Goal: Task Accomplishment & Management: Use online tool/utility

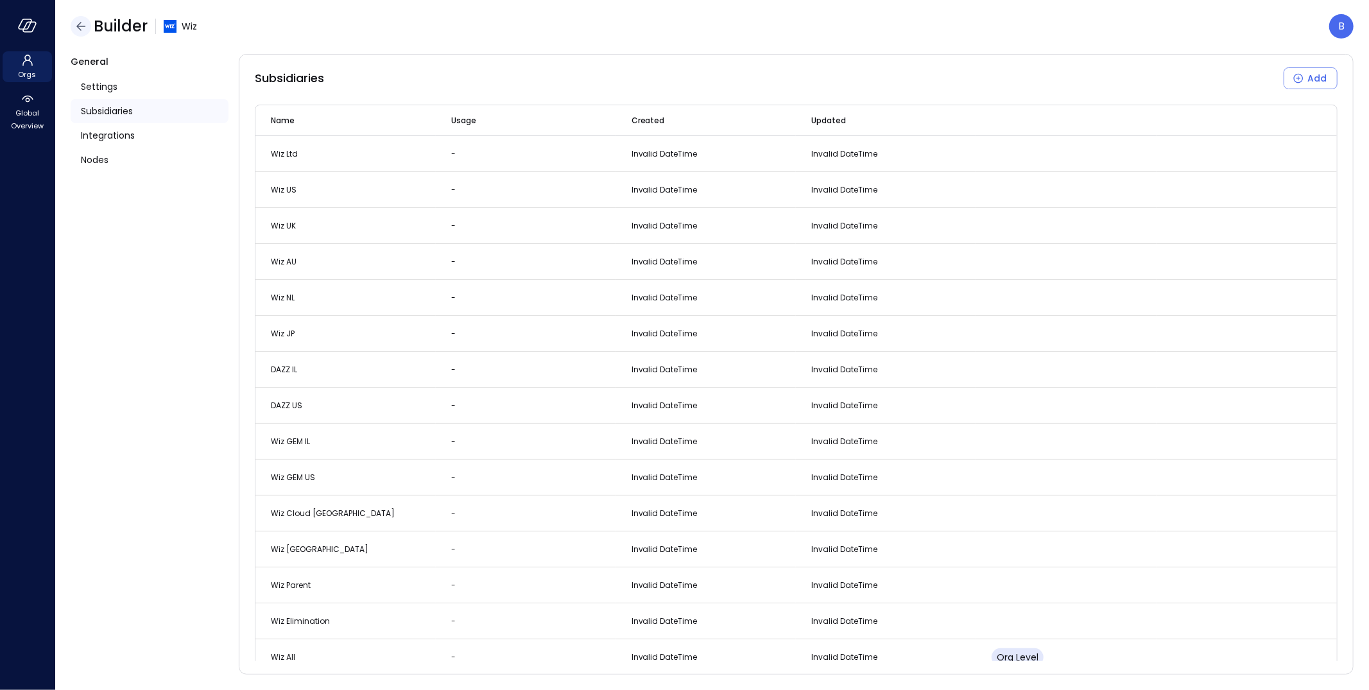
click at [83, 23] on icon "button" at bounding box center [80, 26] width 15 height 15
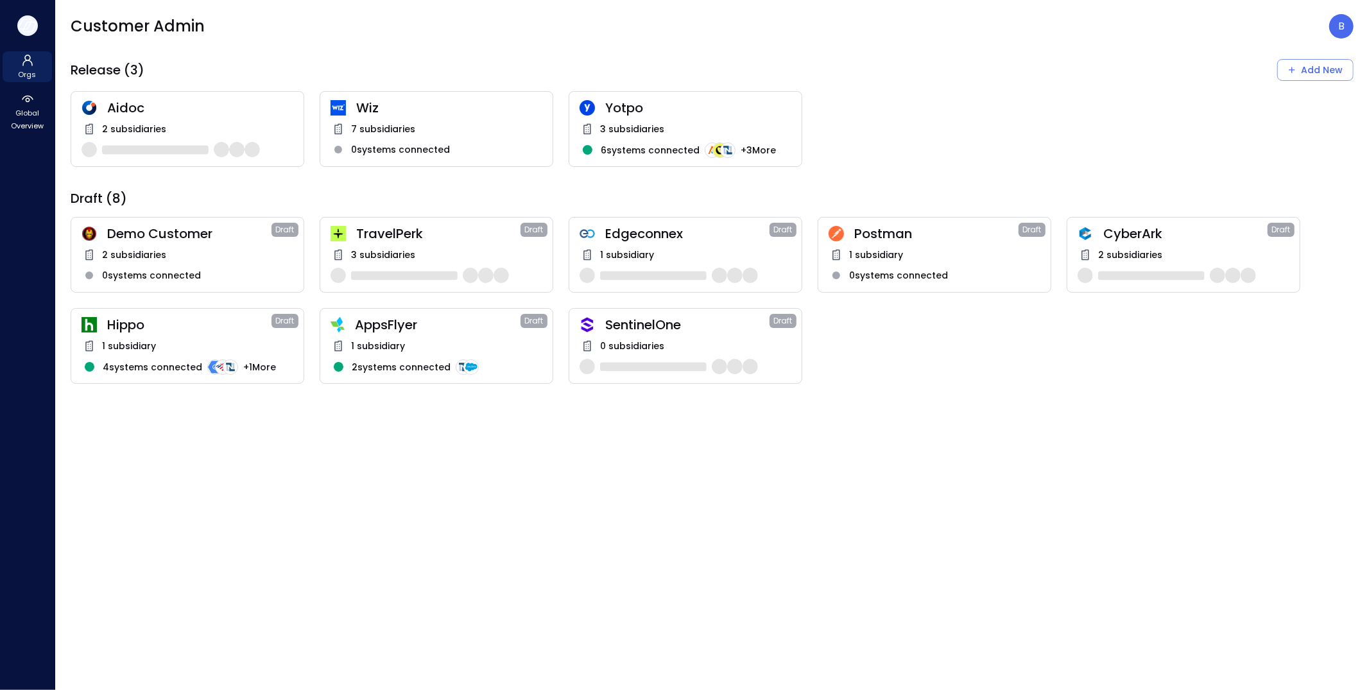
click at [30, 19] on icon "button" at bounding box center [27, 26] width 19 height 14
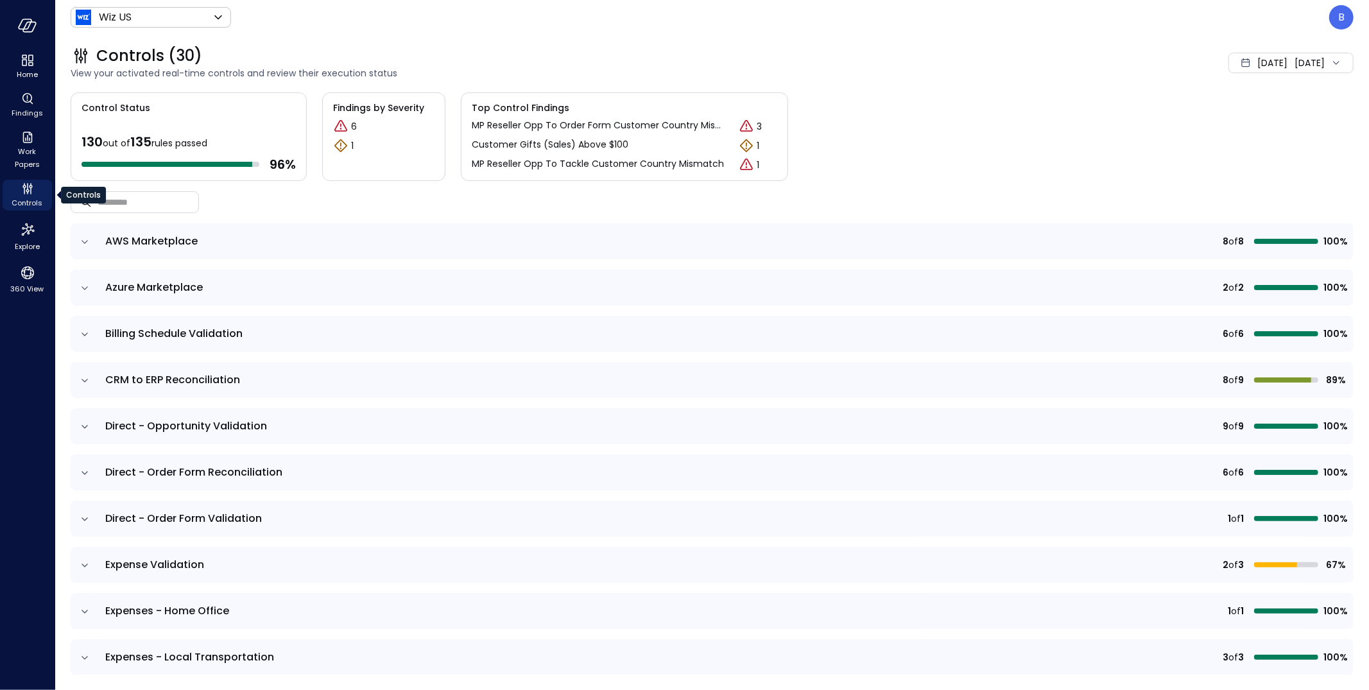
click at [22, 185] on icon "Controls" at bounding box center [27, 188] width 15 height 15
click at [26, 142] on icon "Work Papers" at bounding box center [27, 137] width 15 height 15
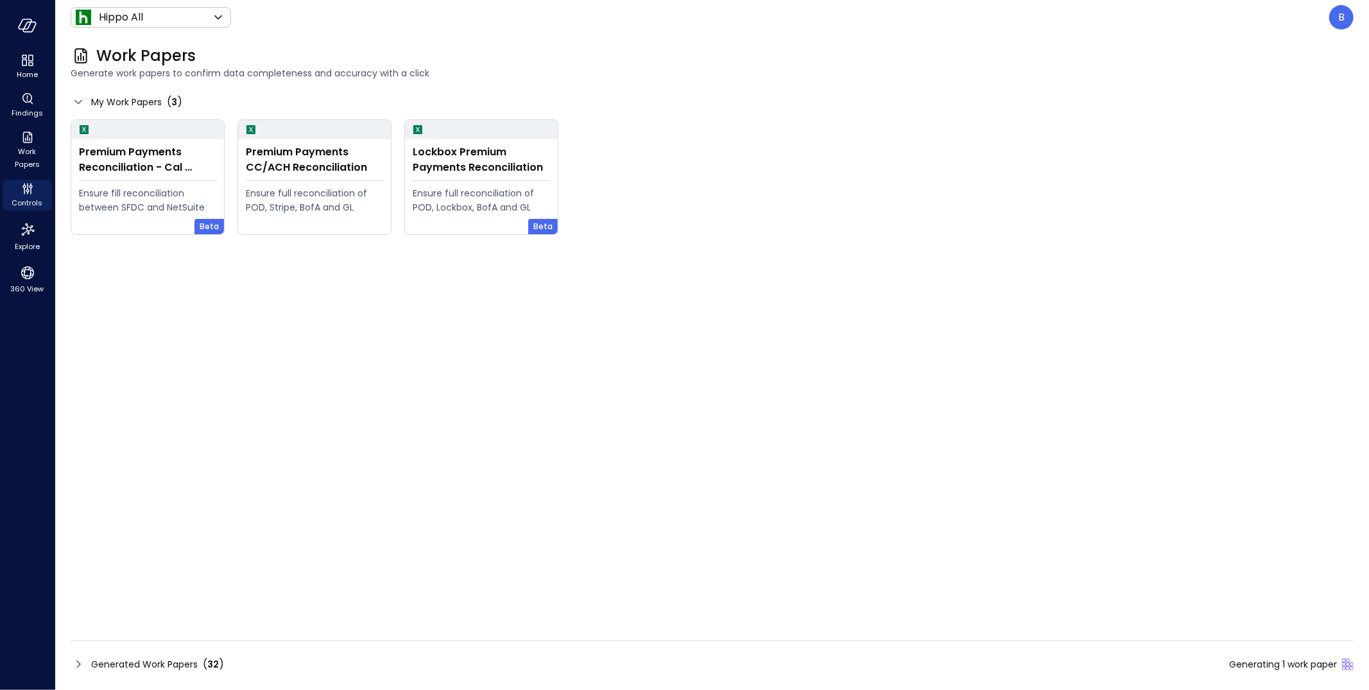
click at [76, 668] on icon at bounding box center [78, 663] width 15 height 15
click at [80, 665] on icon at bounding box center [78, 663] width 15 height 15
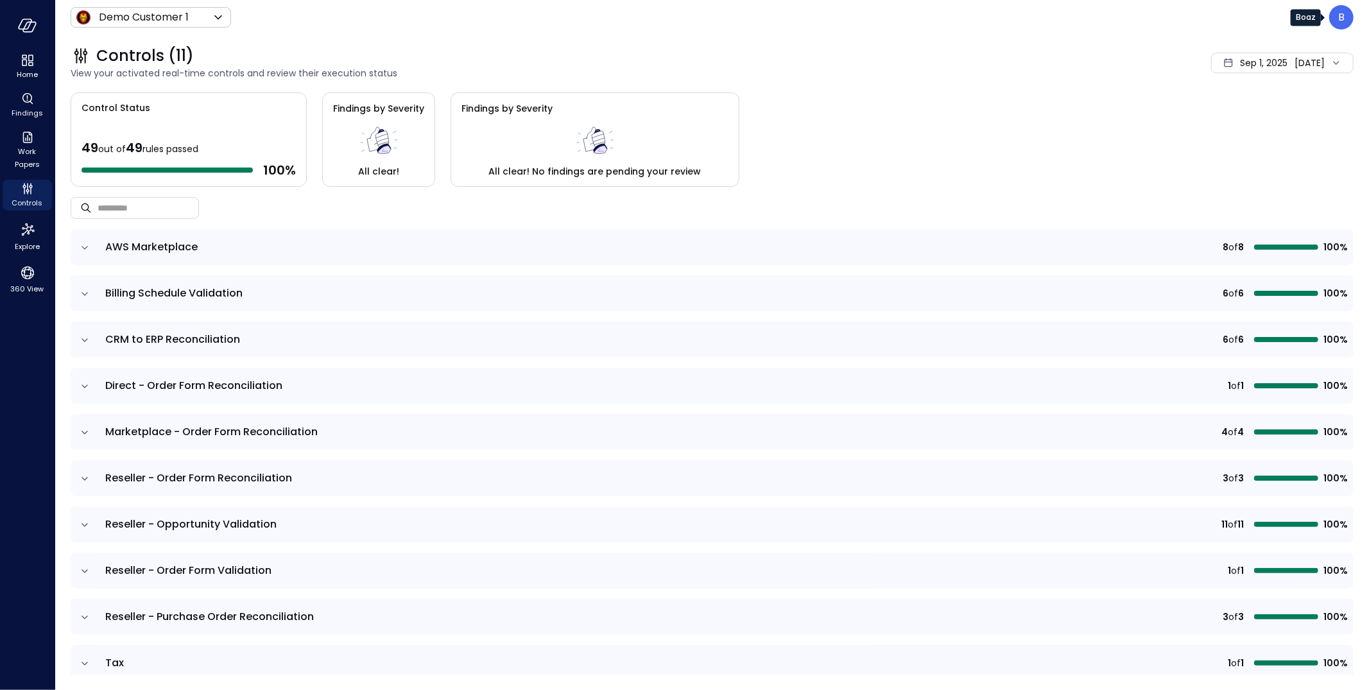
click at [1336, 22] on div "B" at bounding box center [1341, 17] width 24 height 24
click at [1132, 117] on div at bounding box center [684, 345] width 1369 height 690
click at [1344, 21] on p "B" at bounding box center [1341, 17] width 6 height 15
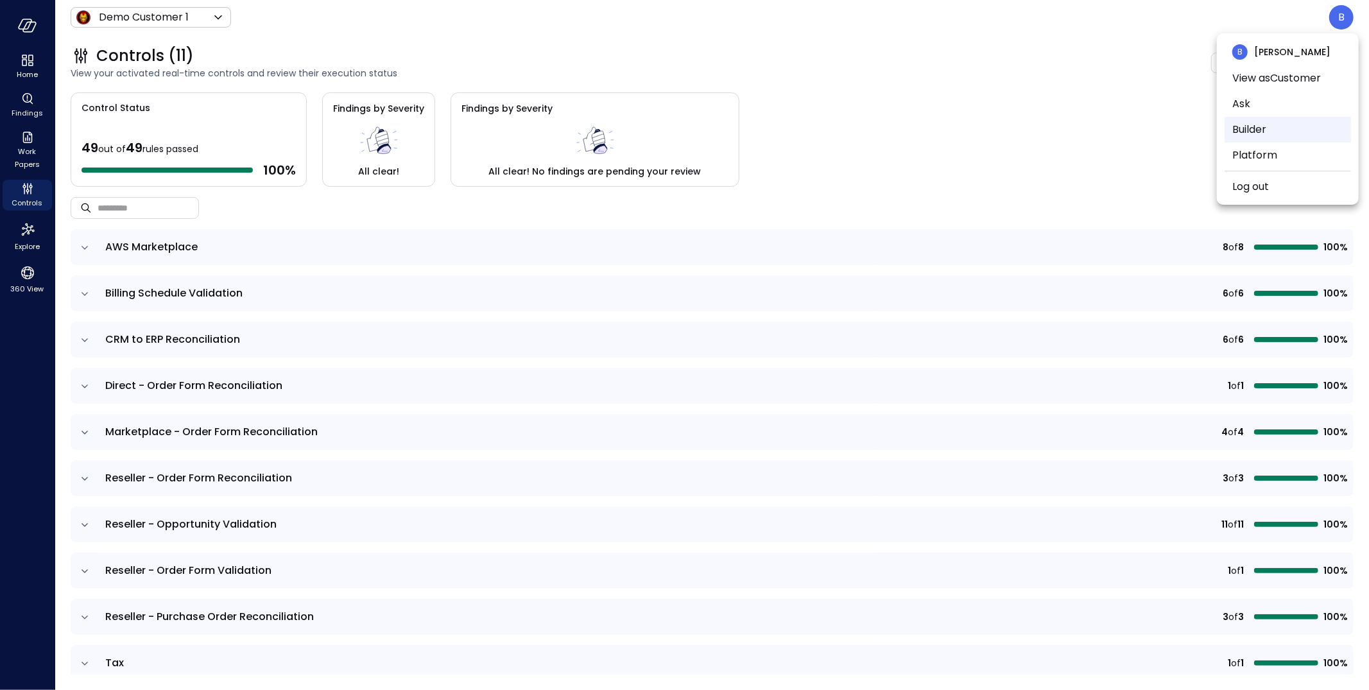
click at [1287, 119] on li "Builder" at bounding box center [1287, 130] width 126 height 26
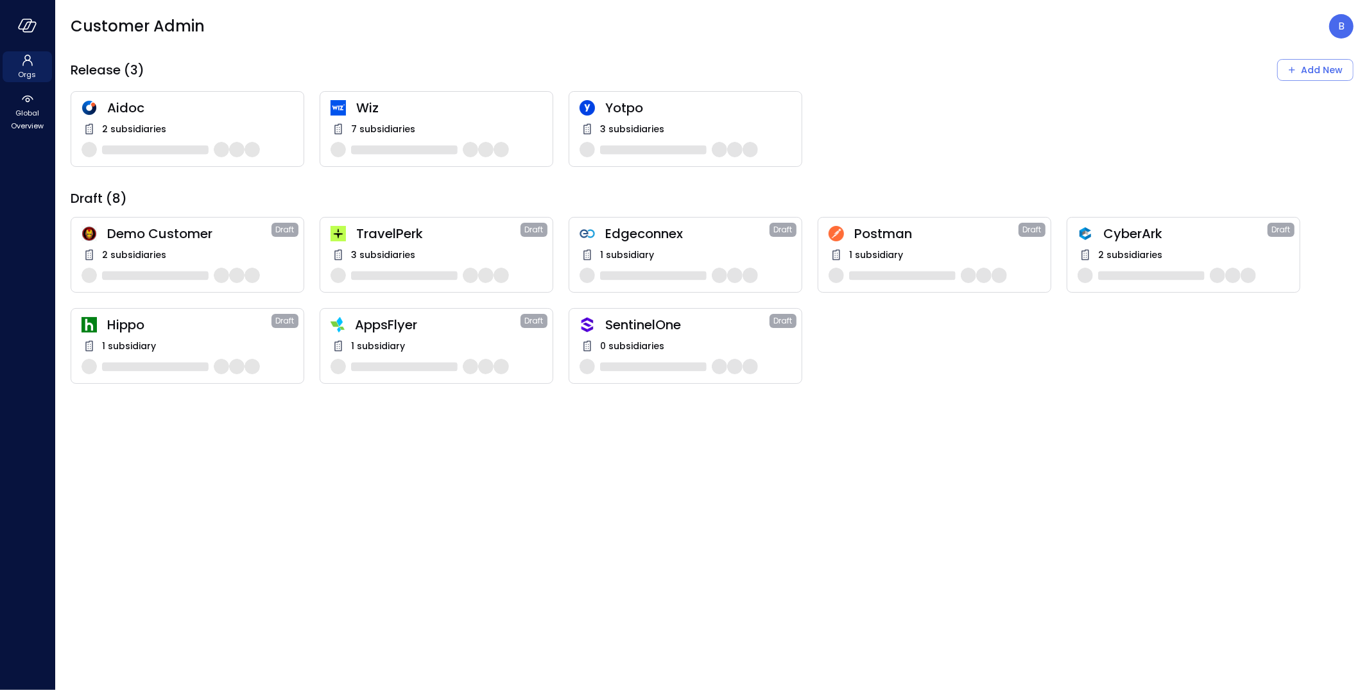
click at [391, 133] on span "7 subsidiaries" at bounding box center [383, 129] width 64 height 14
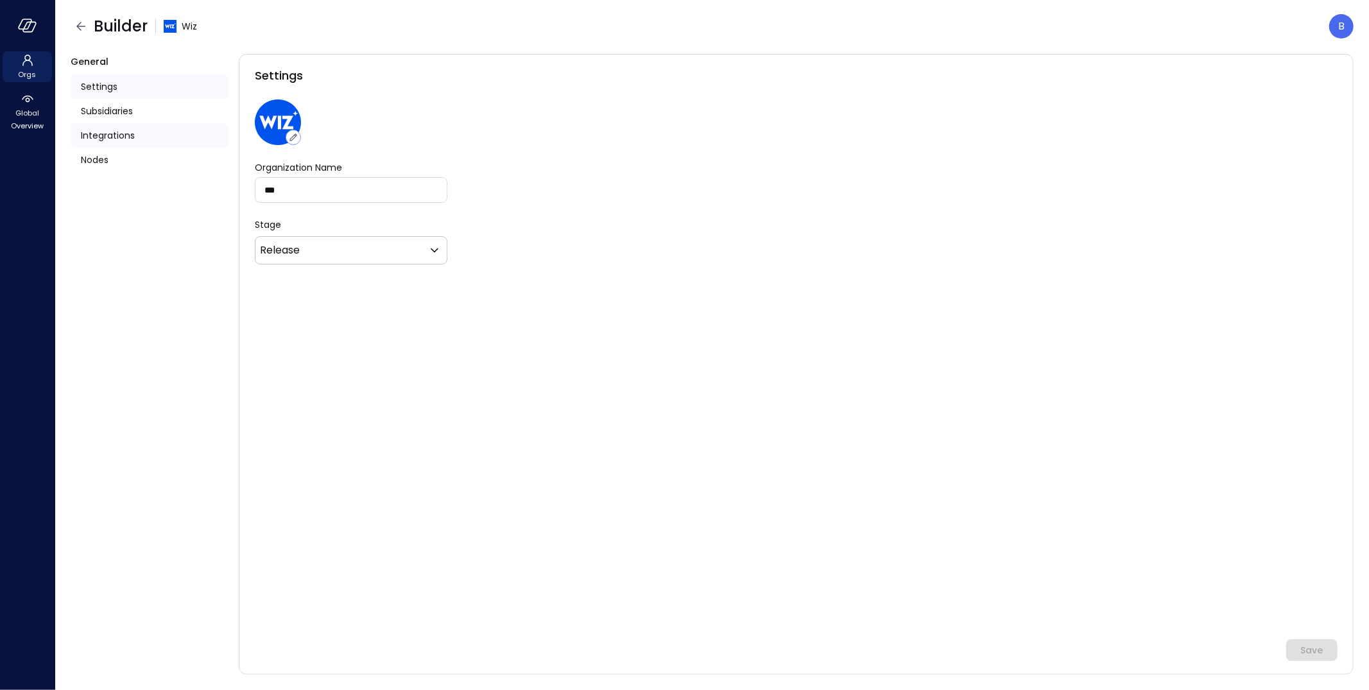
click at [127, 133] on span "Integrations" at bounding box center [108, 135] width 54 height 14
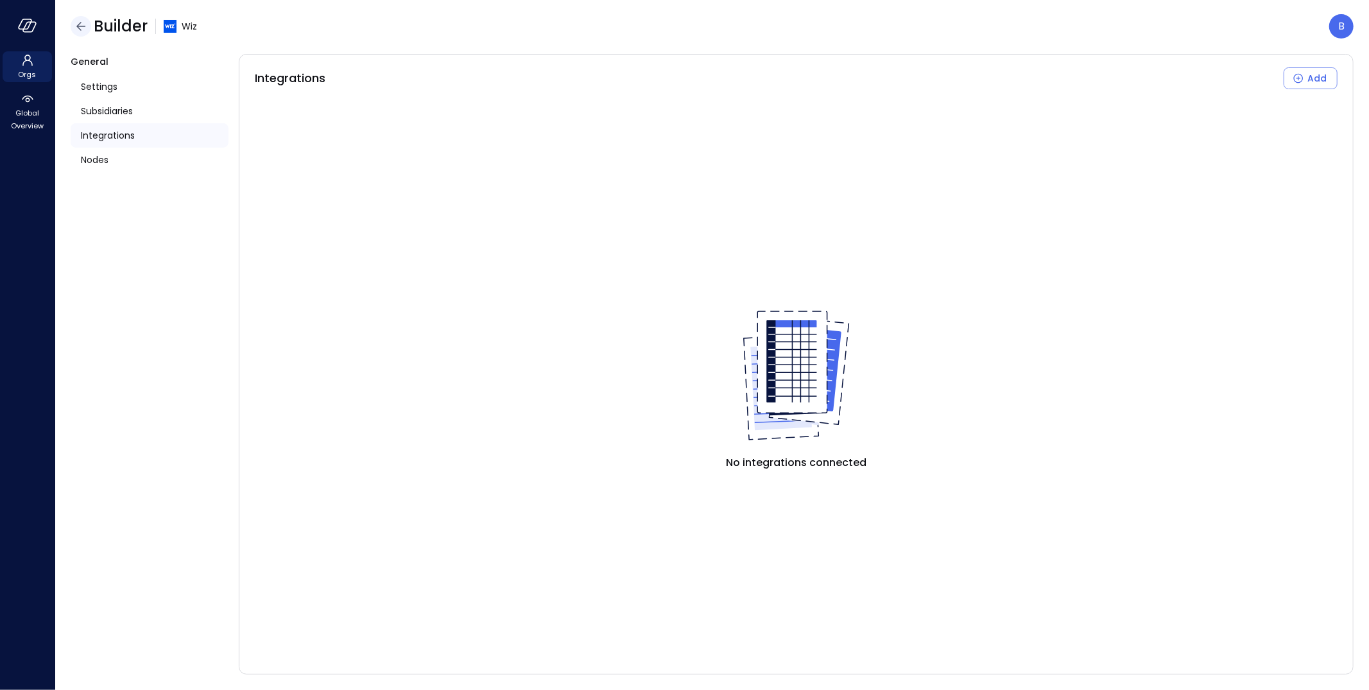
click at [83, 19] on icon "button" at bounding box center [80, 26] width 15 height 15
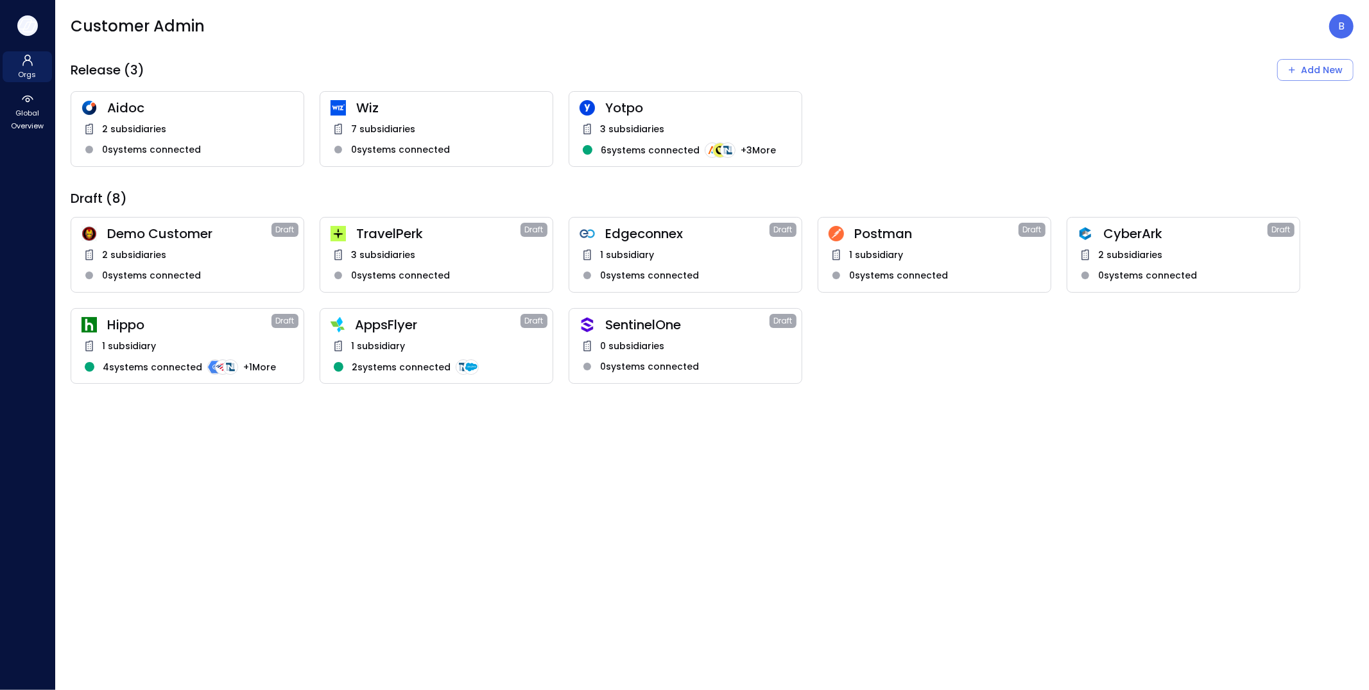
click at [33, 28] on icon "button" at bounding box center [29, 27] width 13 height 10
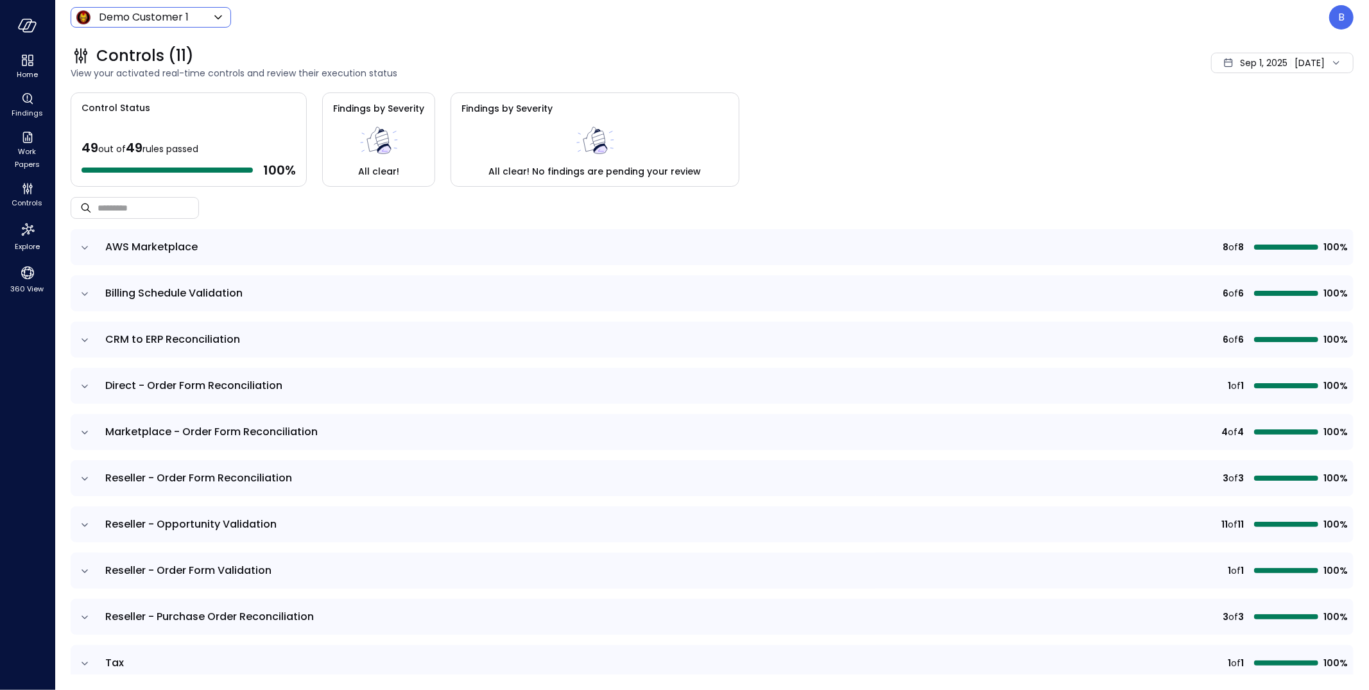
click at [159, 22] on body "Home Findings Work Papers Controls Explore 360 View Demo Customer 1 ***** ​ B C…" at bounding box center [684, 345] width 1369 height 690
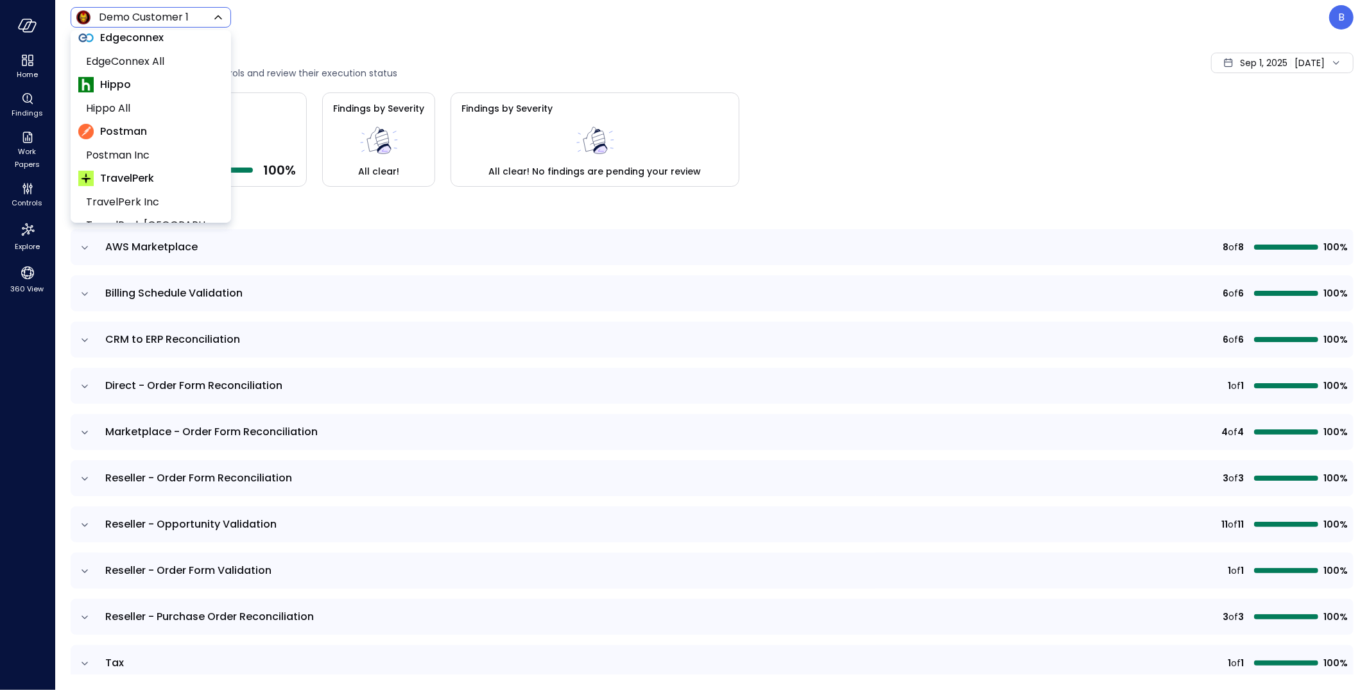
scroll to position [265, 0]
click at [156, 112] on span "Hippo All" at bounding box center [149, 111] width 127 height 15
type input "*******"
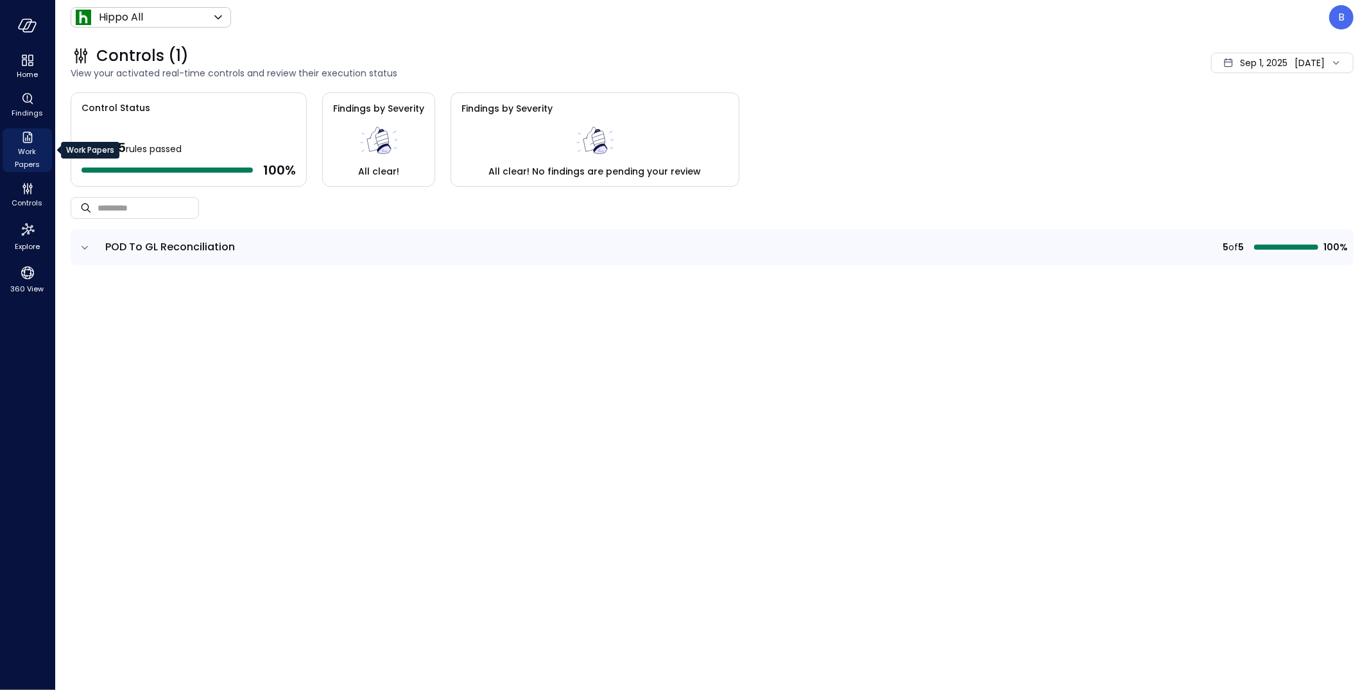
click at [30, 143] on icon "Work Papers" at bounding box center [27, 137] width 15 height 15
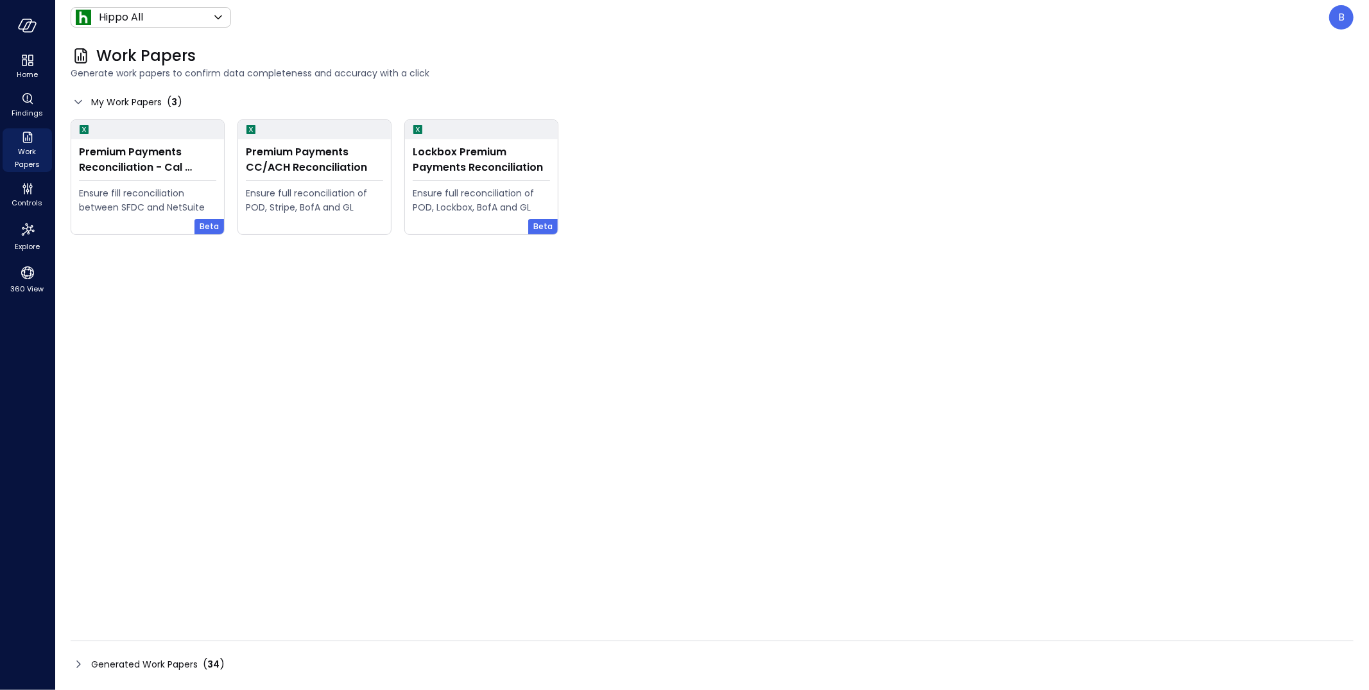
click at [76, 661] on icon at bounding box center [78, 663] width 15 height 15
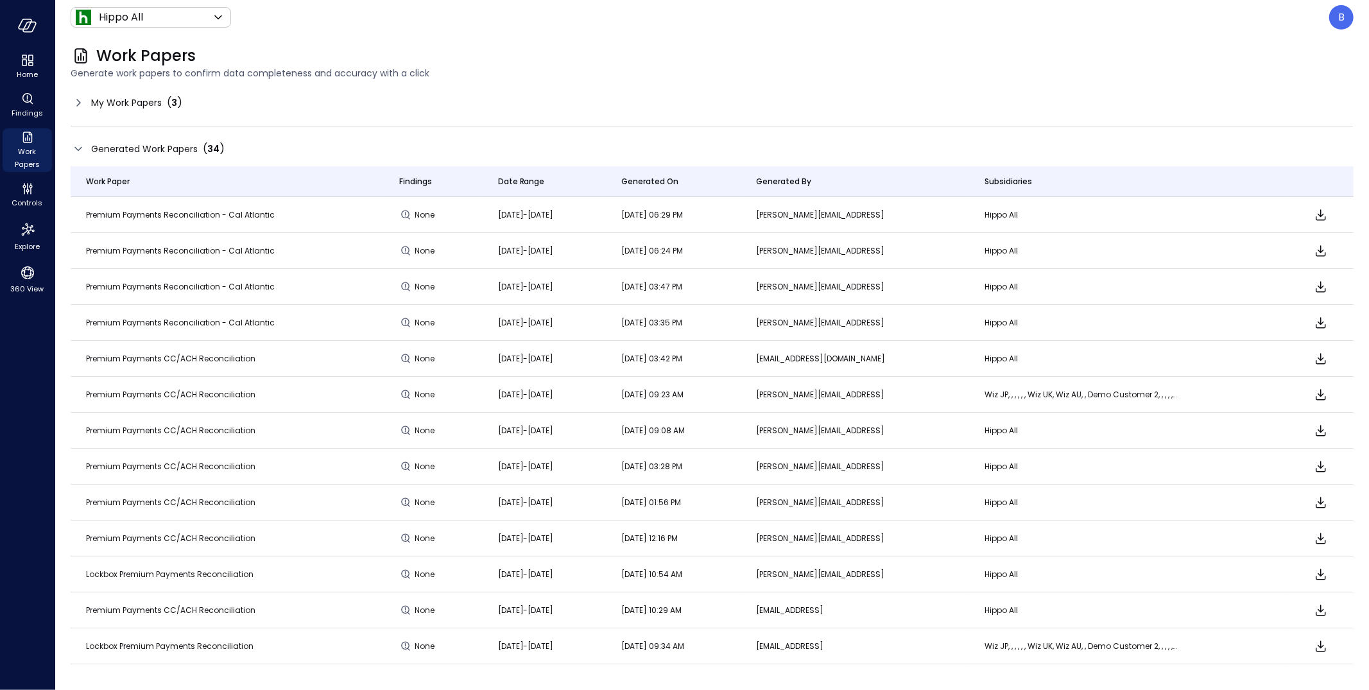
click at [211, 360] on span "Premium Payments CC/ACH Reconciliation" at bounding box center [170, 358] width 169 height 11
click at [1322, 357] on icon "Download" at bounding box center [1321, 358] width 10 height 11
